Goal: Task Accomplishment & Management: Use online tool/utility

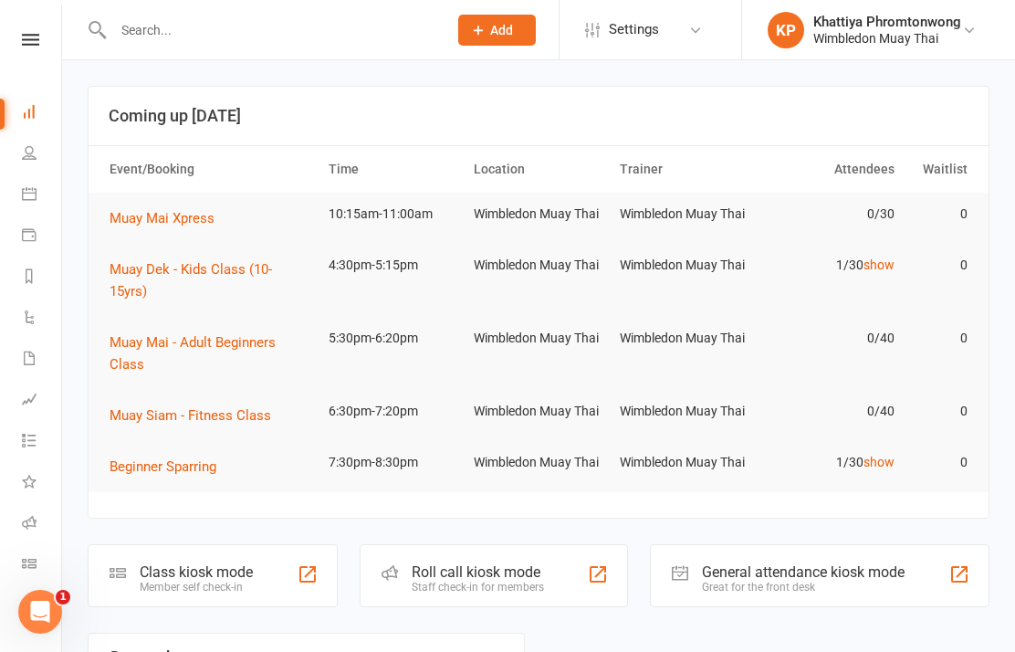
click at [237, 544] on div "Class kiosk mode Member self check-in" at bounding box center [213, 575] width 250 height 63
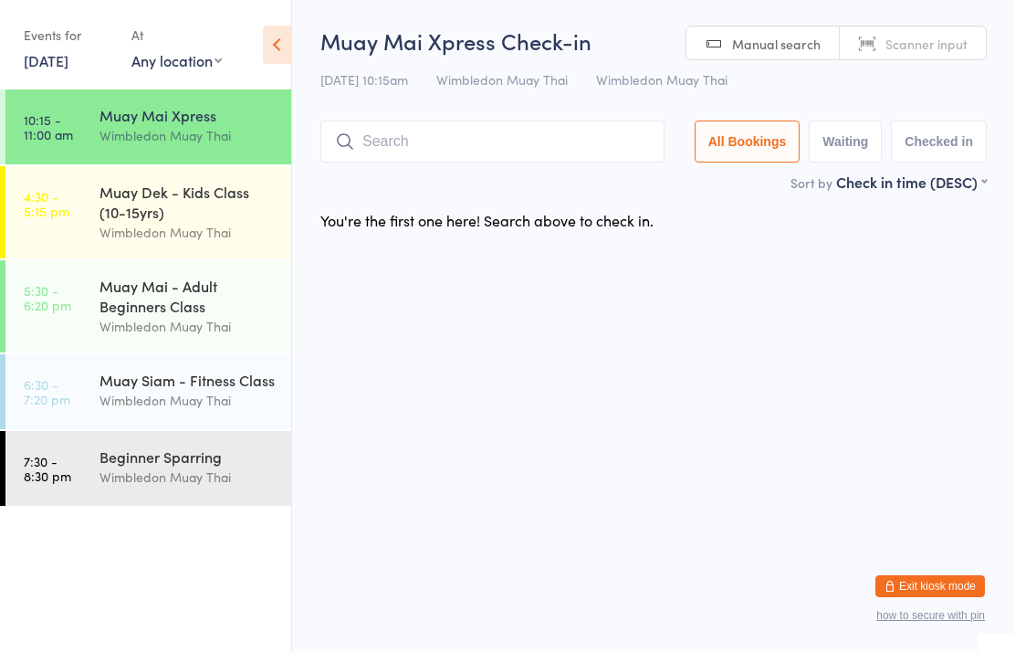
click at [552, 151] on input "search" at bounding box center [492, 141] width 344 height 42
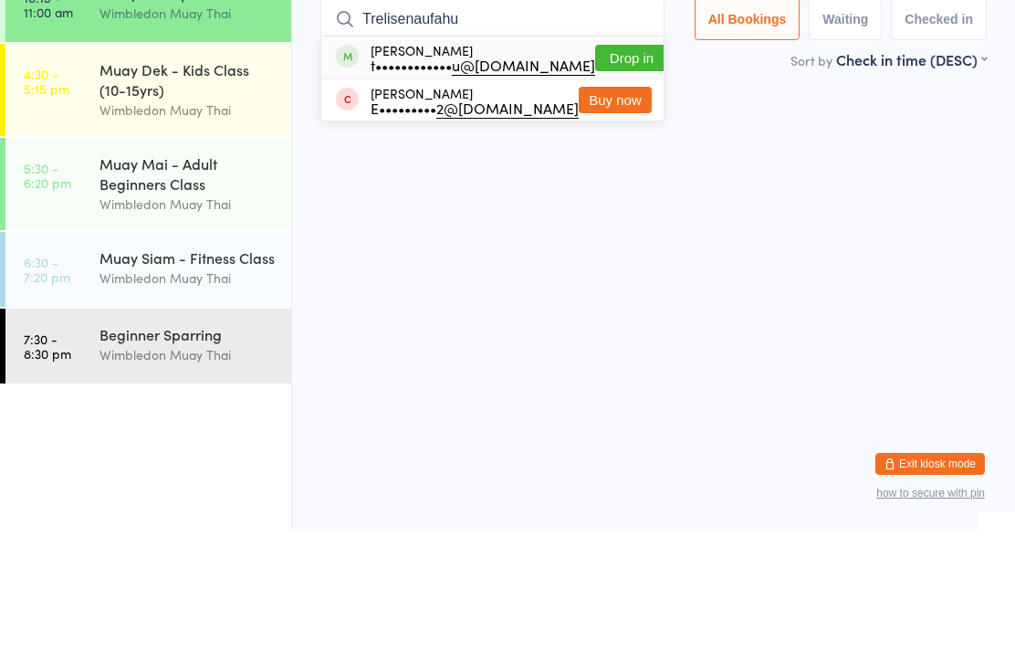
type input "Trelisenaufahu"
click at [629, 167] on button "Drop in" at bounding box center [631, 180] width 73 height 26
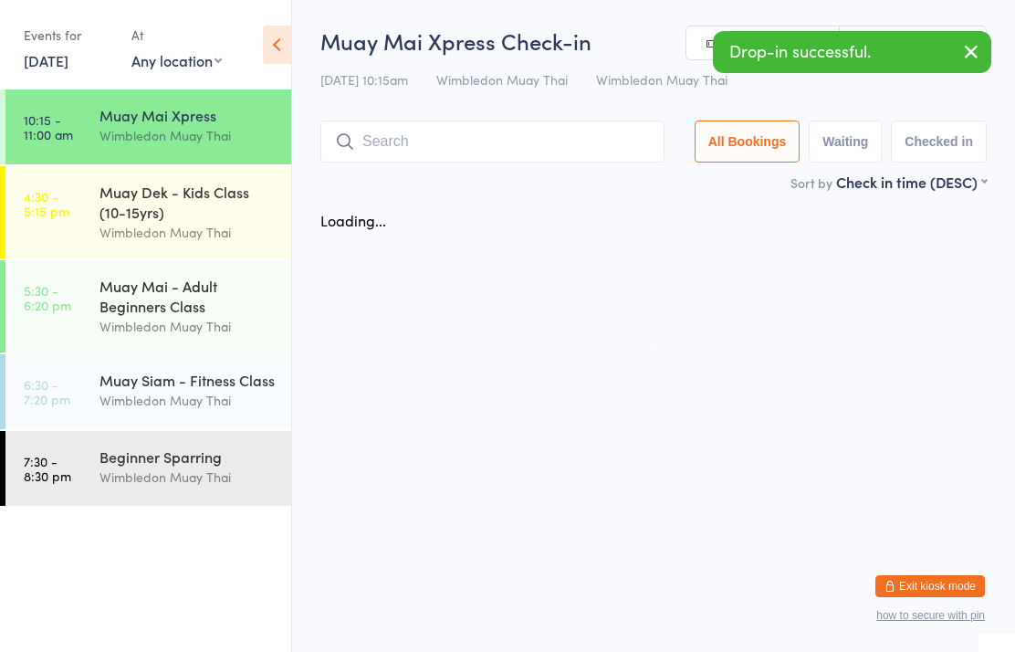
click at [560, 141] on input "search" at bounding box center [492, 141] width 344 height 42
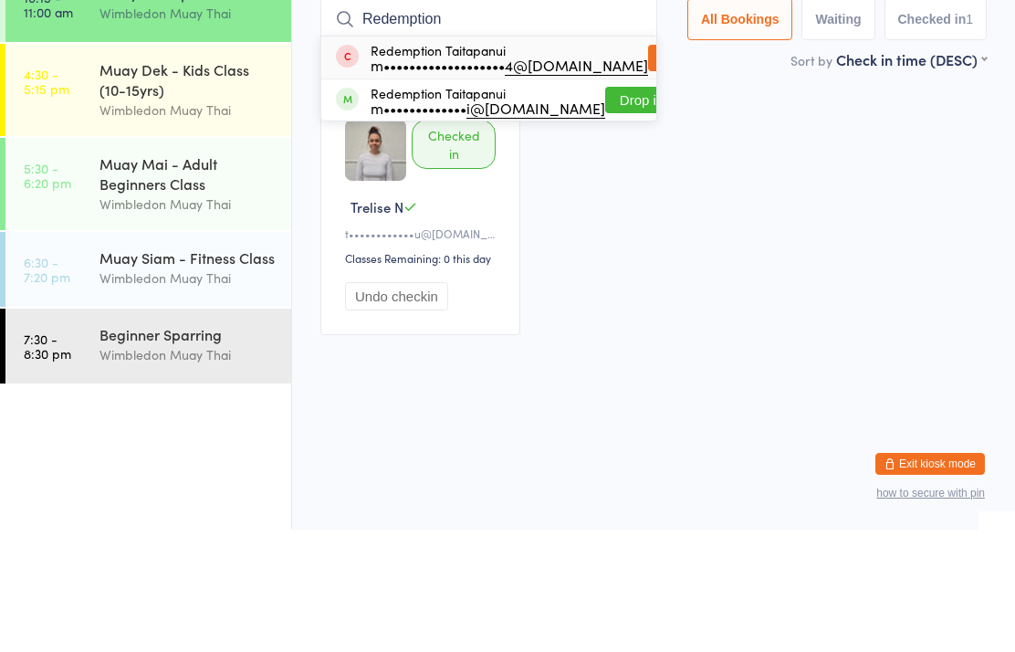
type input "Redemption"
click at [624, 209] on button "Drop in" at bounding box center [641, 222] width 73 height 26
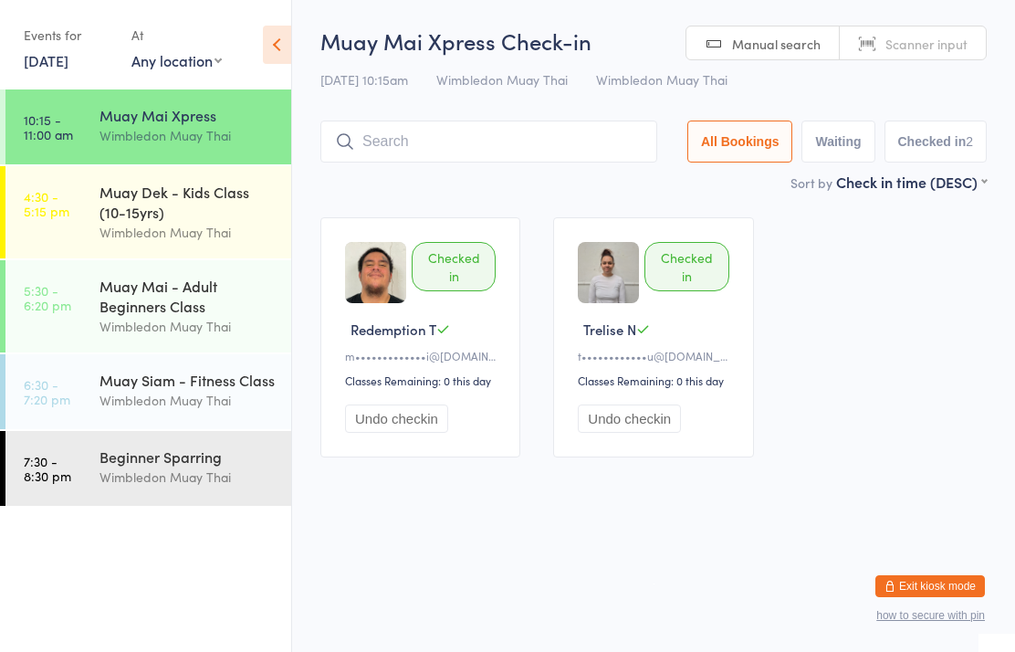
click at [523, 128] on input "search" at bounding box center [488, 141] width 337 height 42
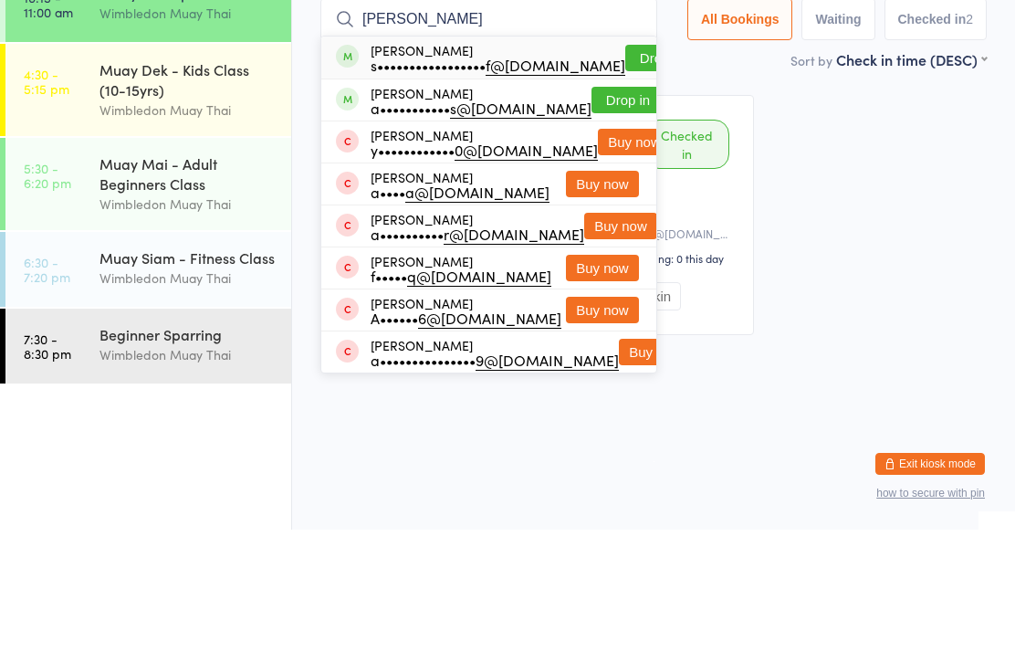
type input "Ayman"
click at [625, 167] on button "Drop in" at bounding box center [661, 180] width 73 height 26
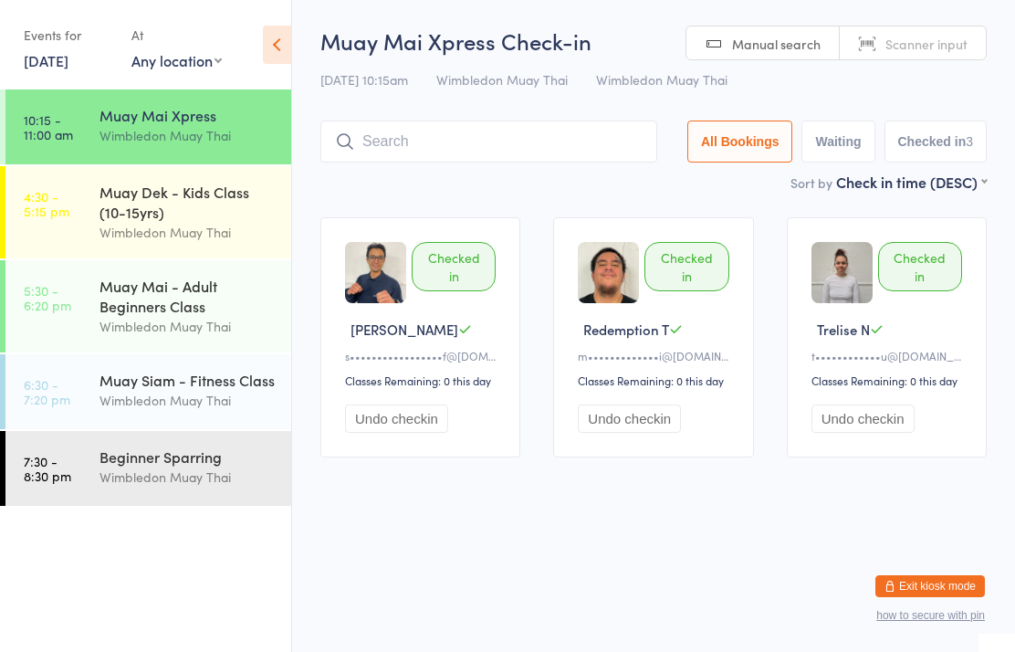
click at [579, 139] on input "search" at bounding box center [488, 141] width 337 height 42
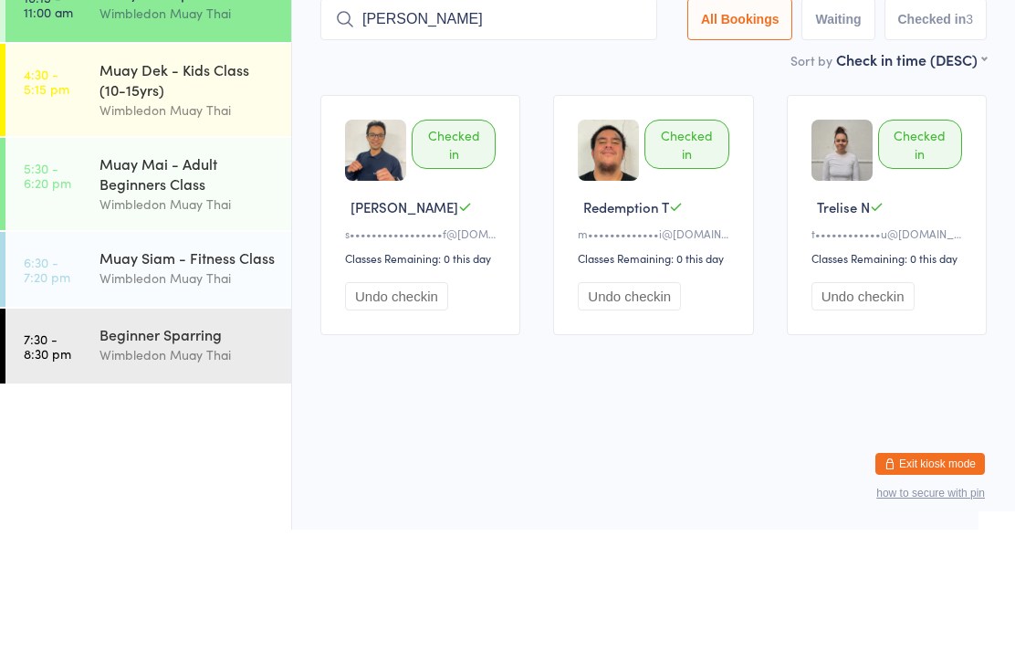
type input "Peter"
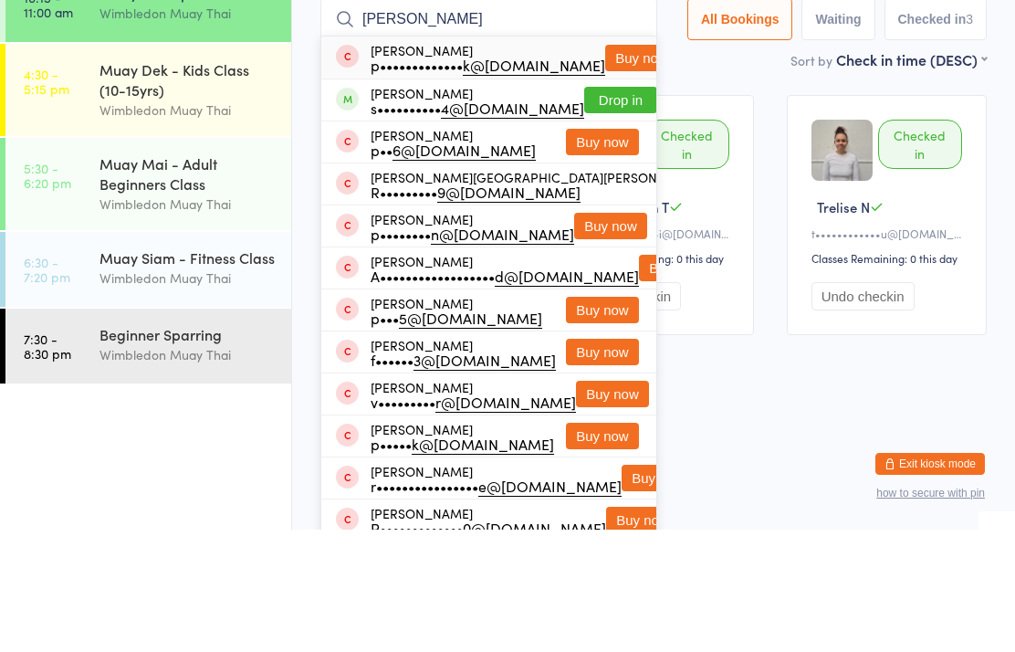
click at [609, 209] on button "Drop in" at bounding box center [620, 222] width 73 height 26
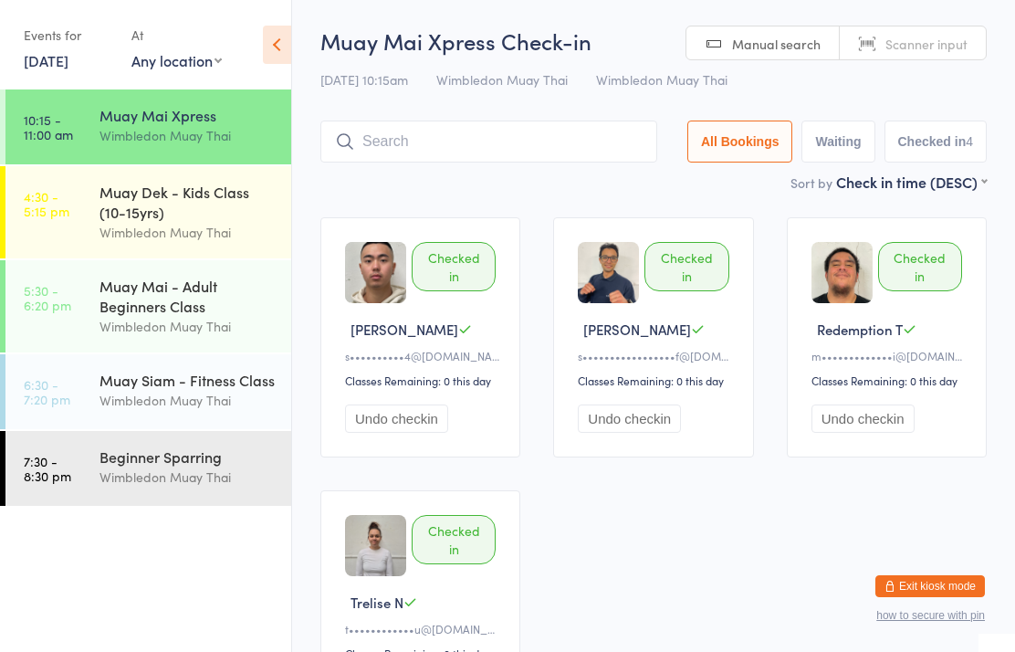
click at [604, 133] on input "search" at bounding box center [488, 141] width 337 height 42
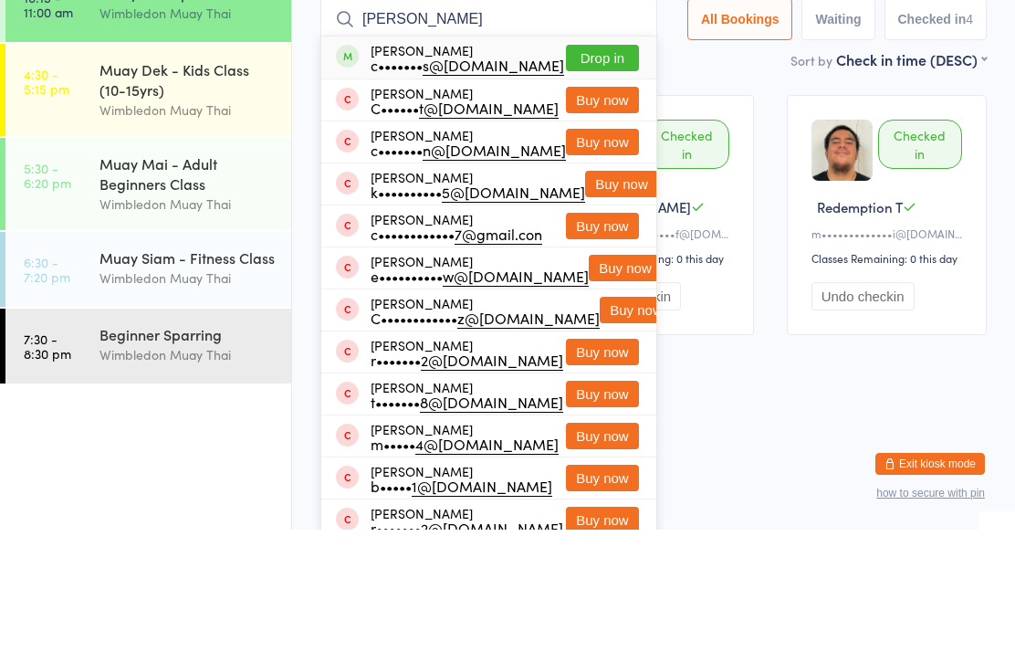
type input "Chad"
click at [610, 167] on button "Drop in" at bounding box center [602, 180] width 73 height 26
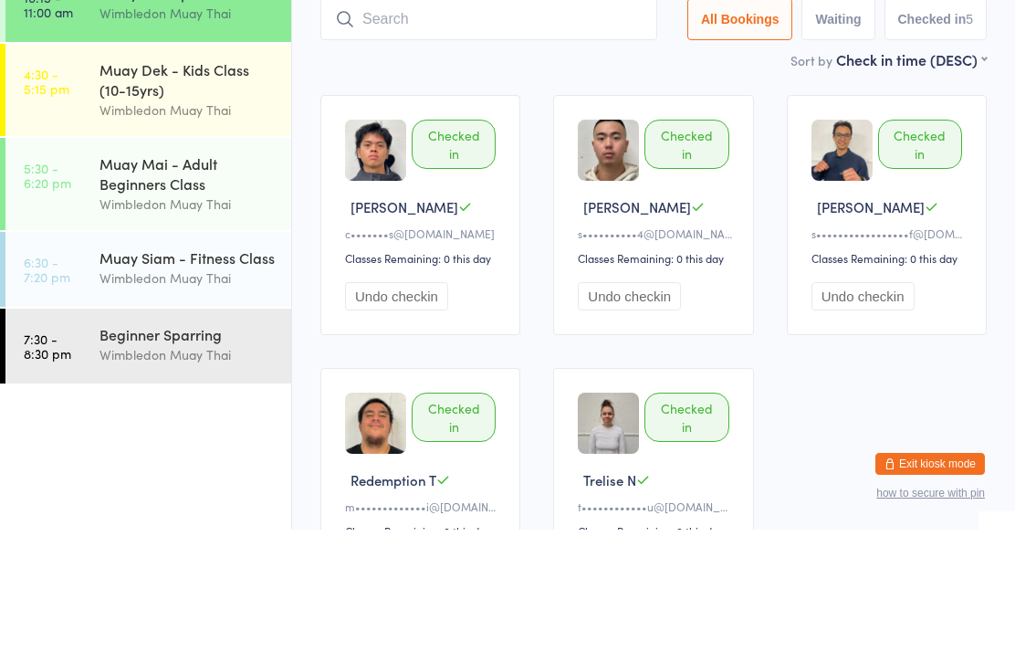
click at [608, 120] on input "search" at bounding box center [488, 141] width 337 height 42
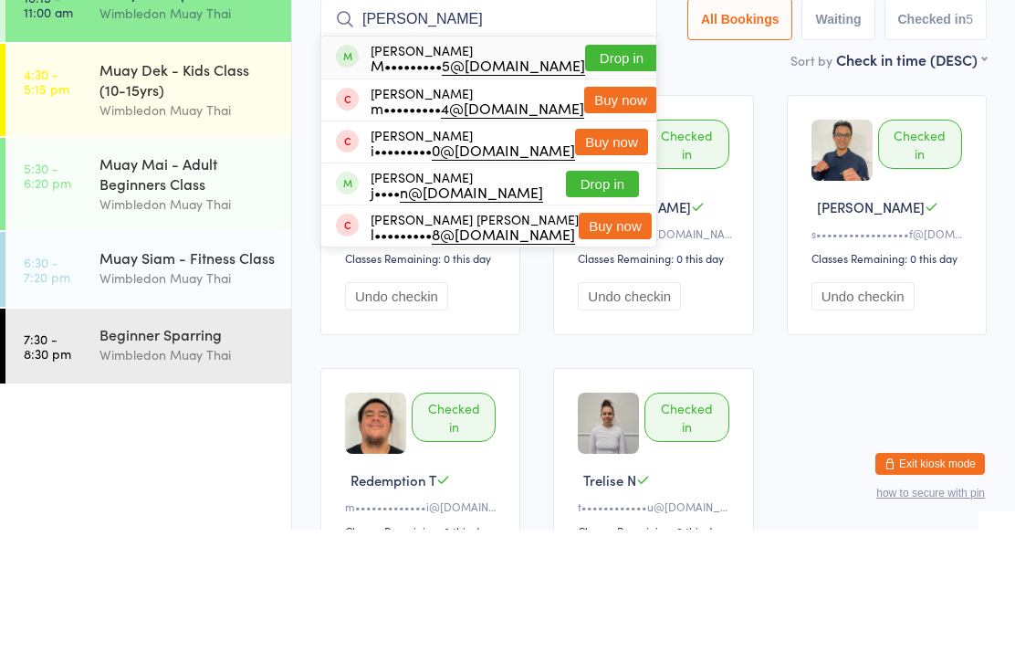
type input "Mose"
click at [601, 167] on button "Drop in" at bounding box center [621, 180] width 73 height 26
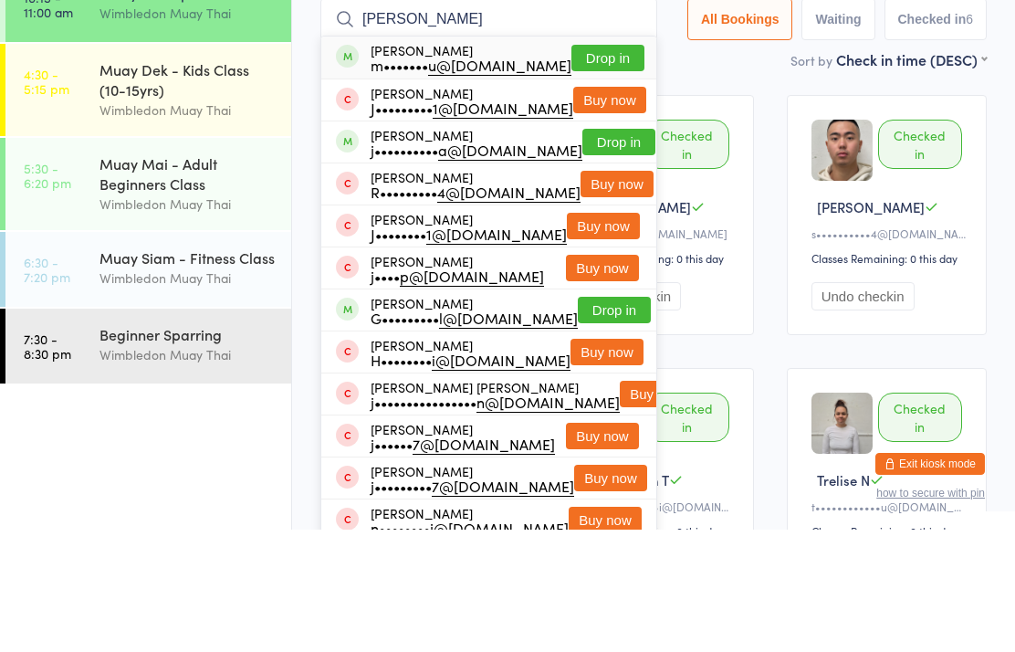
type input "joe"
click at [595, 167] on button "Drop in" at bounding box center [607, 180] width 73 height 26
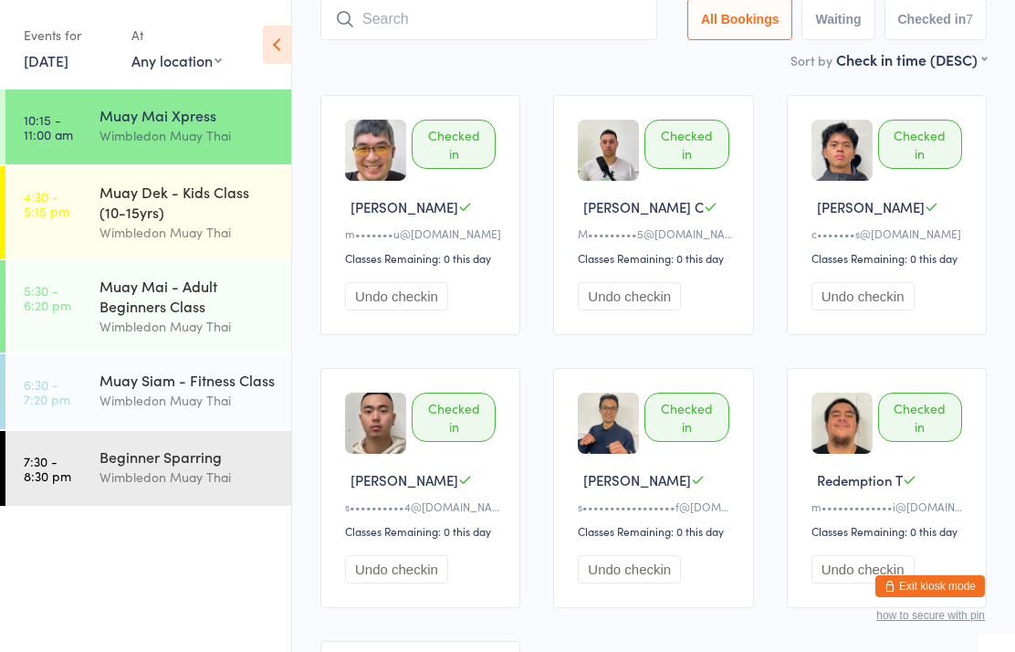
click at [481, 26] on input "search" at bounding box center [488, 19] width 337 height 42
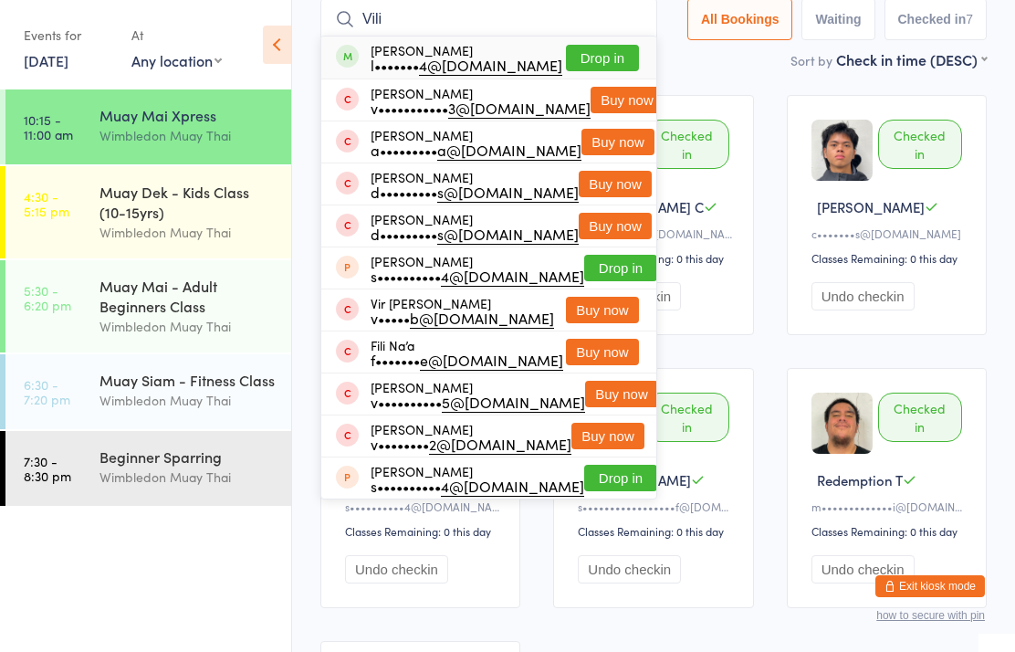
type input "Vili"
click at [427, 58] on div "l••••••• 4@gmail.com" at bounding box center [467, 65] width 192 height 15
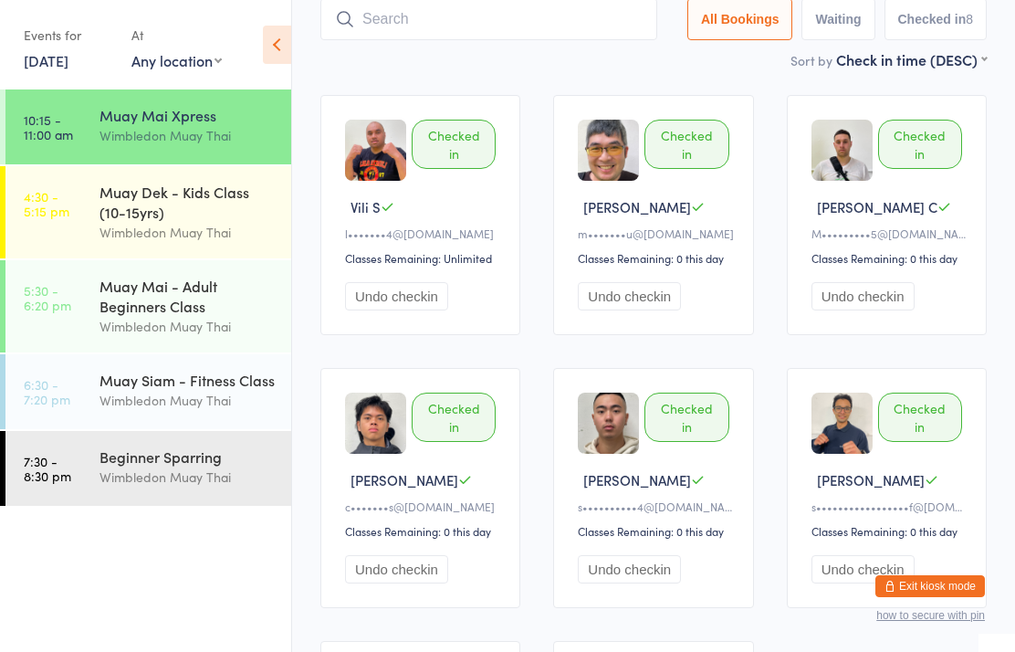
click at [587, 40] on input "search" at bounding box center [488, 19] width 337 height 42
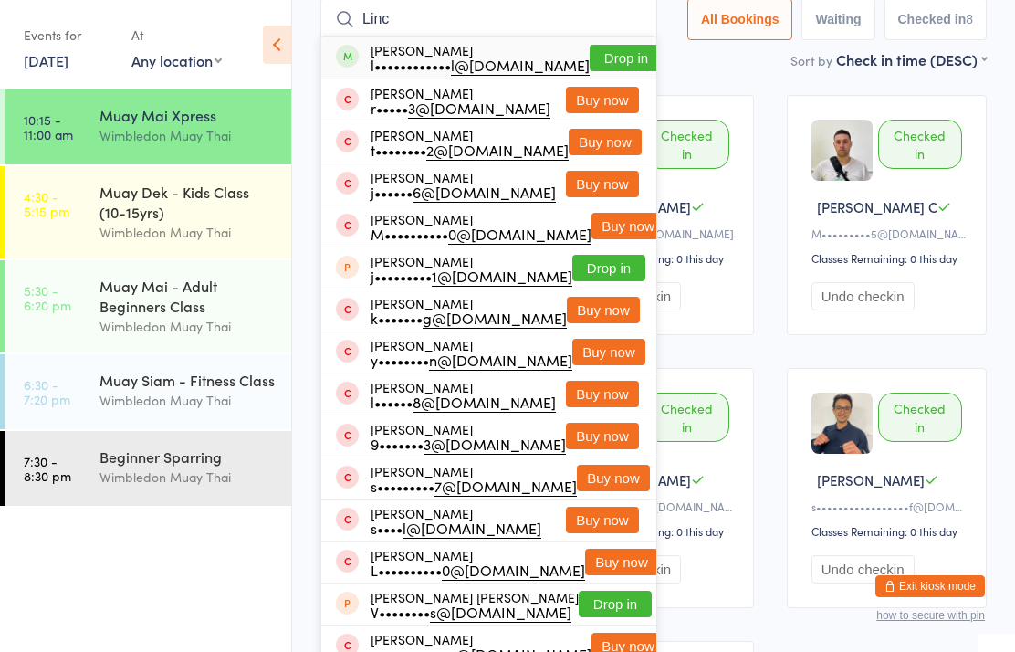
type input "Linc"
click at [609, 62] on button "Drop in" at bounding box center [626, 58] width 73 height 26
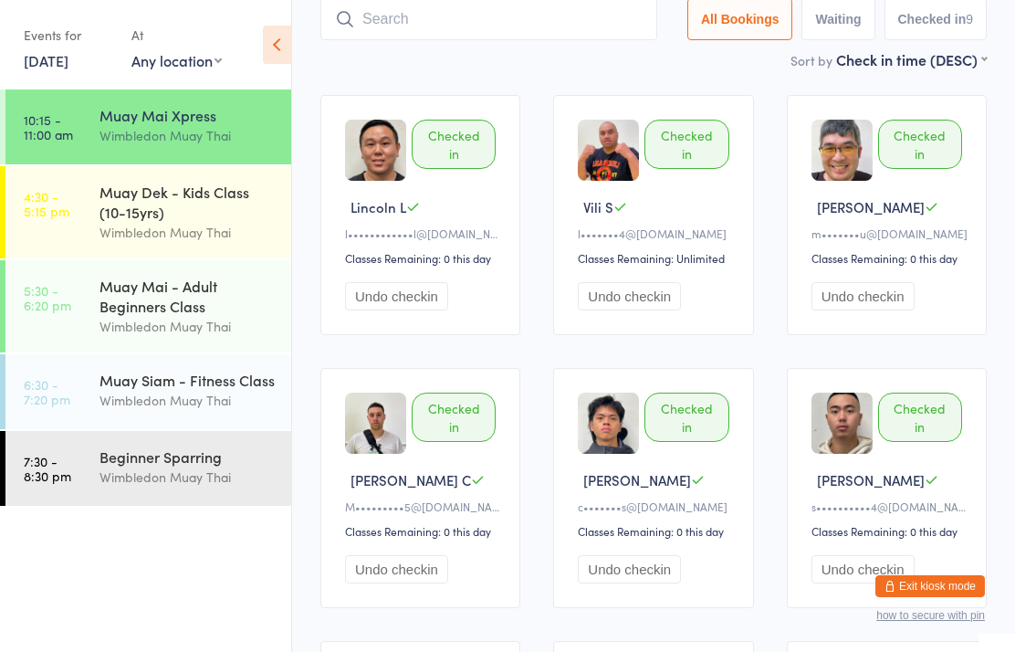
click at [459, 24] on input "search" at bounding box center [488, 19] width 337 height 42
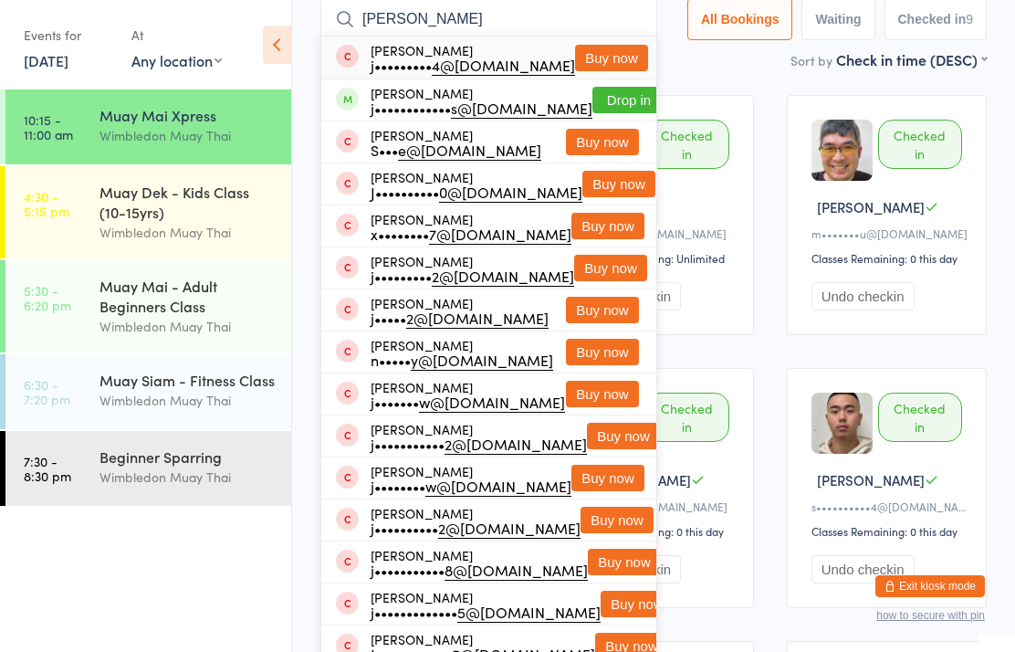
type input "Jackie b"
click at [613, 97] on button "Drop in" at bounding box center [628, 100] width 73 height 26
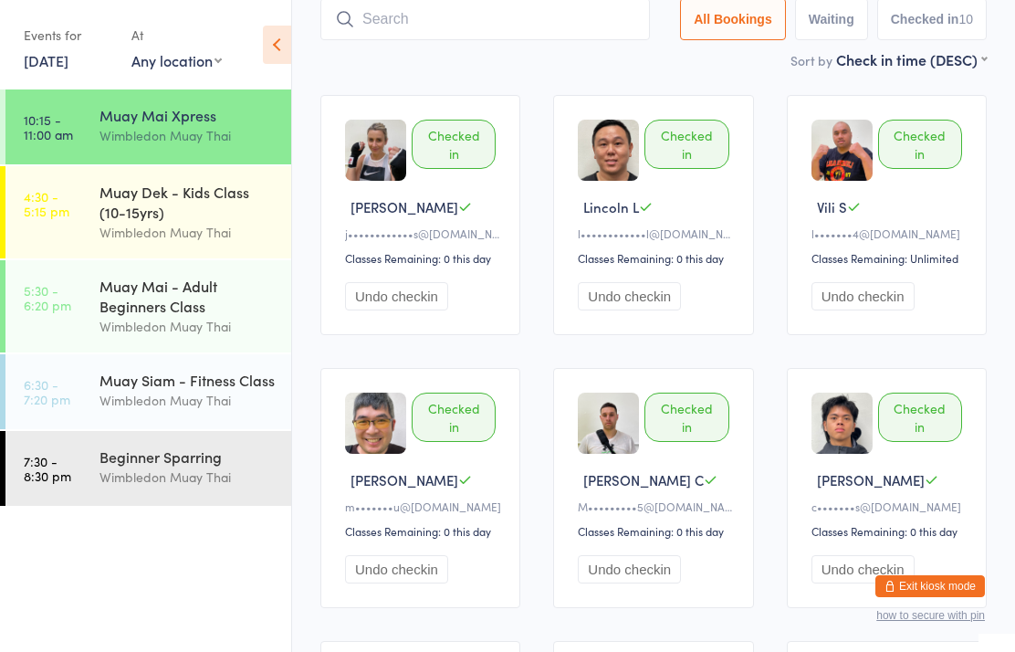
click at [440, 10] on input "search" at bounding box center [485, 19] width 330 height 42
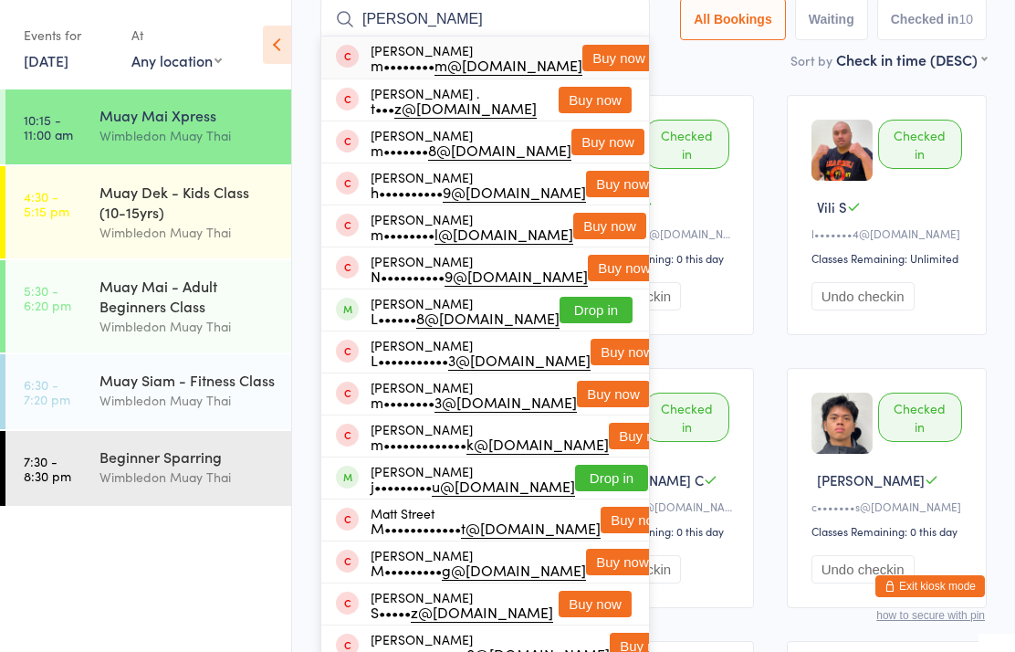
type input "Mateja"
click at [505, 53] on div "Mateja Matic m•••••••• m@protonmail.com" at bounding box center [477, 57] width 212 height 29
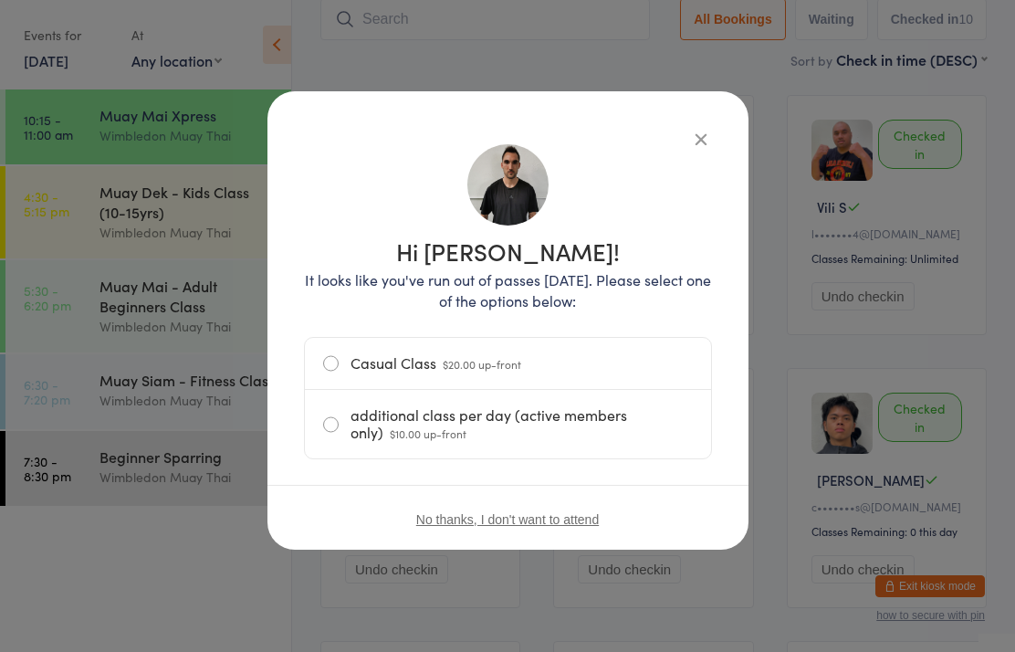
click at [504, 359] on span "$20.00 up-front" at bounding box center [482, 364] width 79 height 16
click at [0, 0] on input "Casual Class $20.00 up-front" at bounding box center [0, 0] width 0 height 0
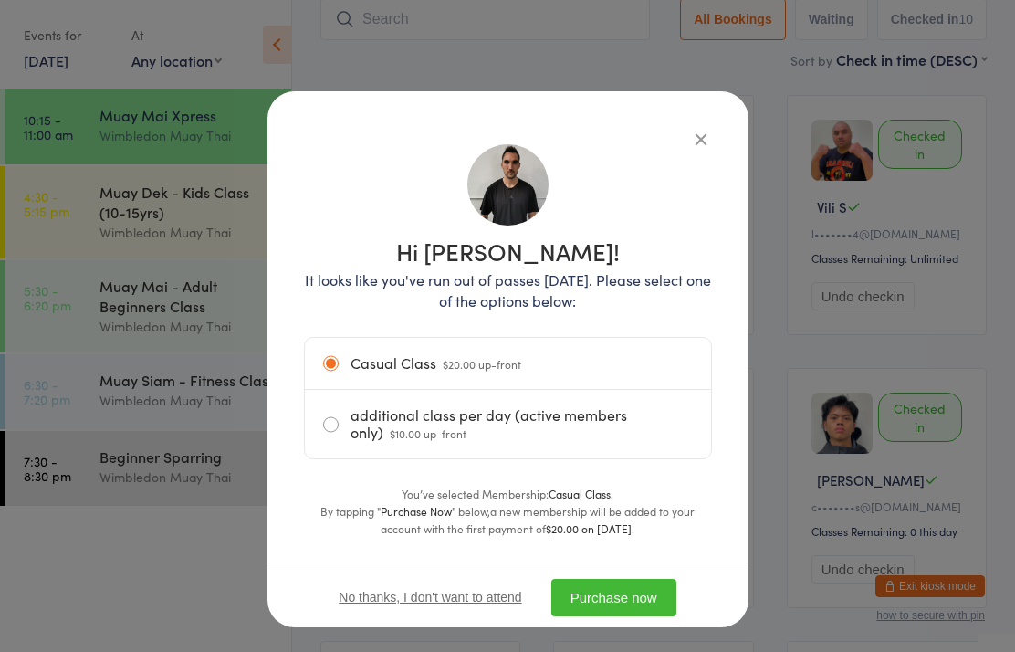
click at [613, 595] on button "Purchase now" at bounding box center [613, 597] width 125 height 37
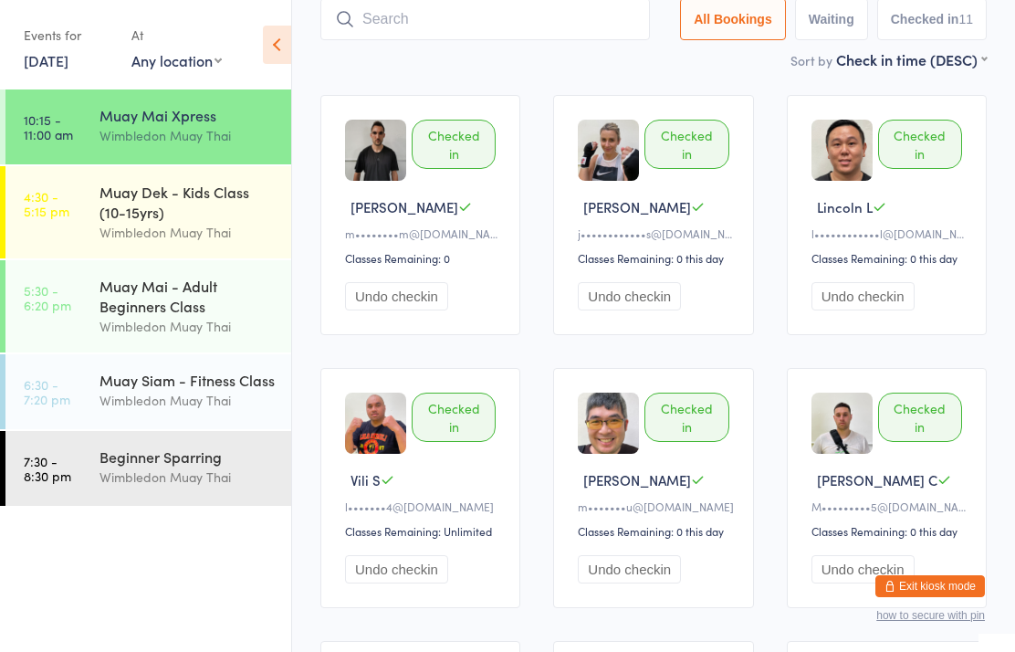
click at [510, 25] on input "search" at bounding box center [485, 19] width 330 height 42
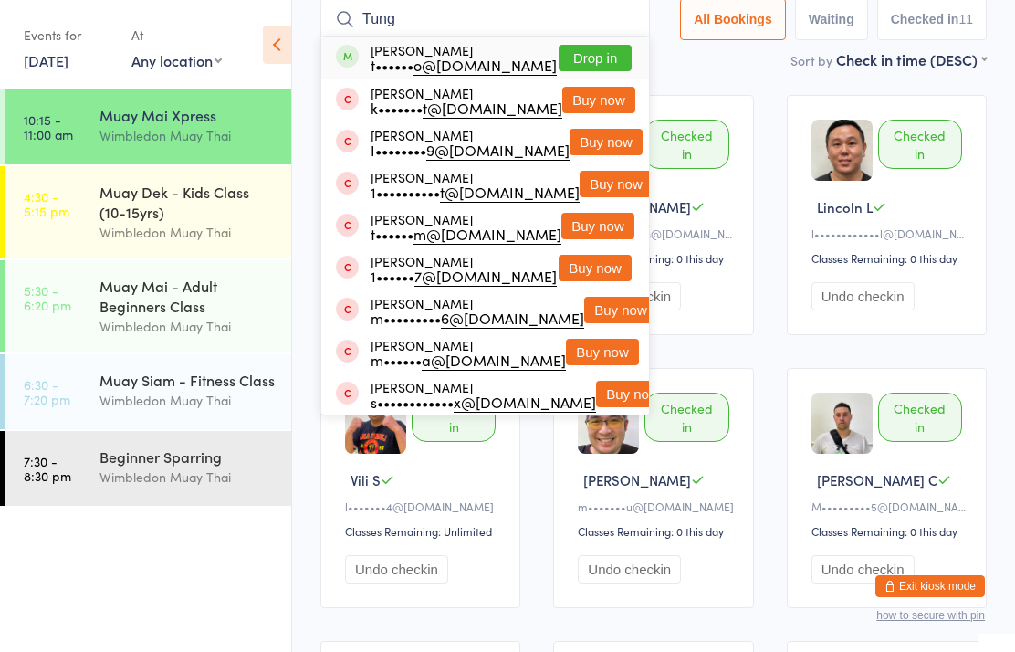
type input "Tung"
click at [614, 54] on button "Drop in" at bounding box center [595, 58] width 73 height 26
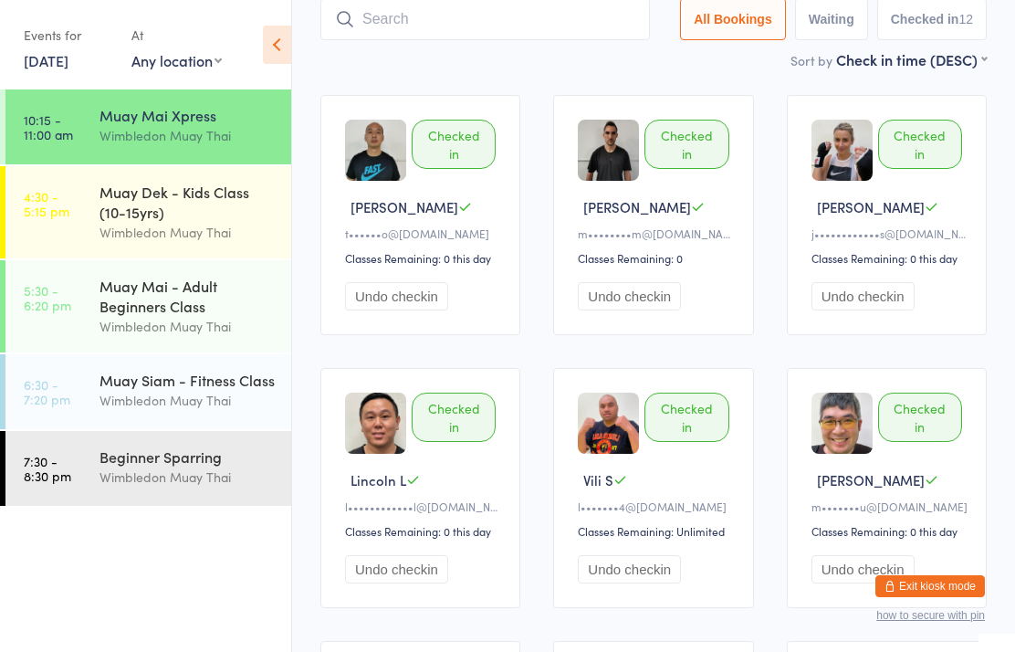
click at [576, 9] on input "search" at bounding box center [485, 19] width 330 height 42
type input "L"
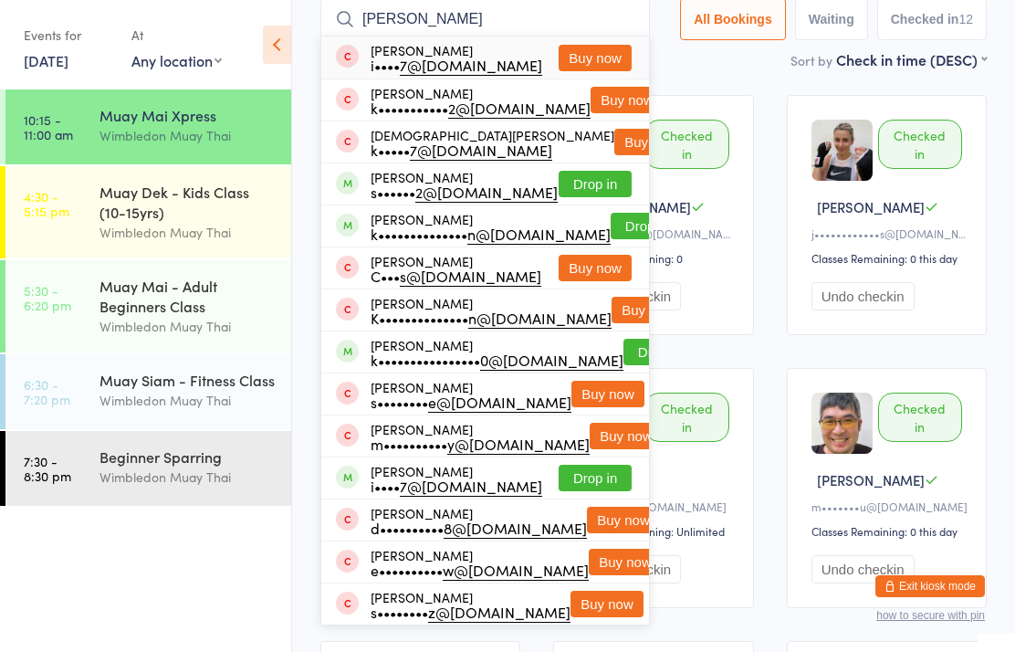
type input "Kris"
click at [599, 195] on button "Drop in" at bounding box center [595, 184] width 73 height 26
